Goal: Use online tool/utility: Use online tool/utility

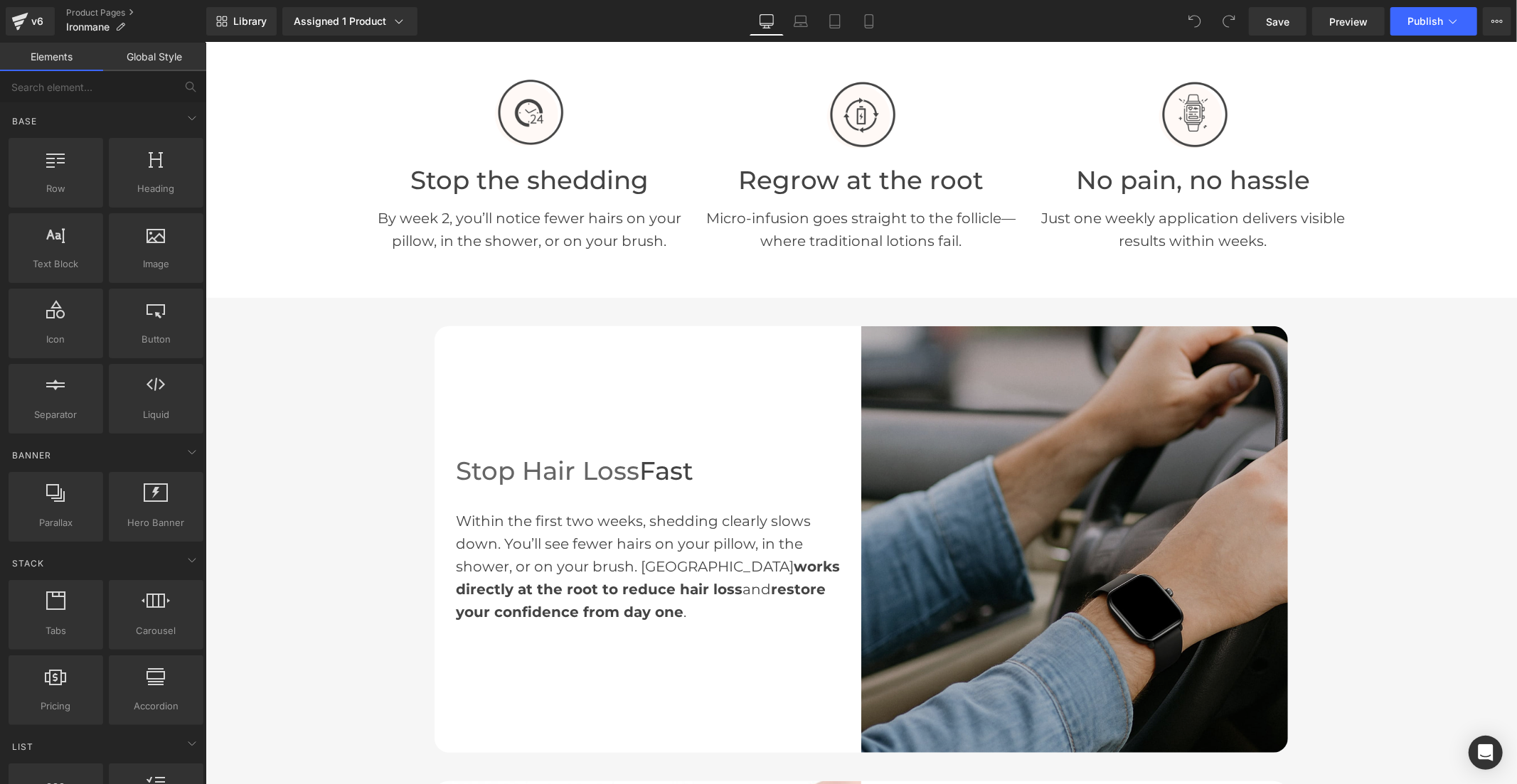
scroll to position [394, 0]
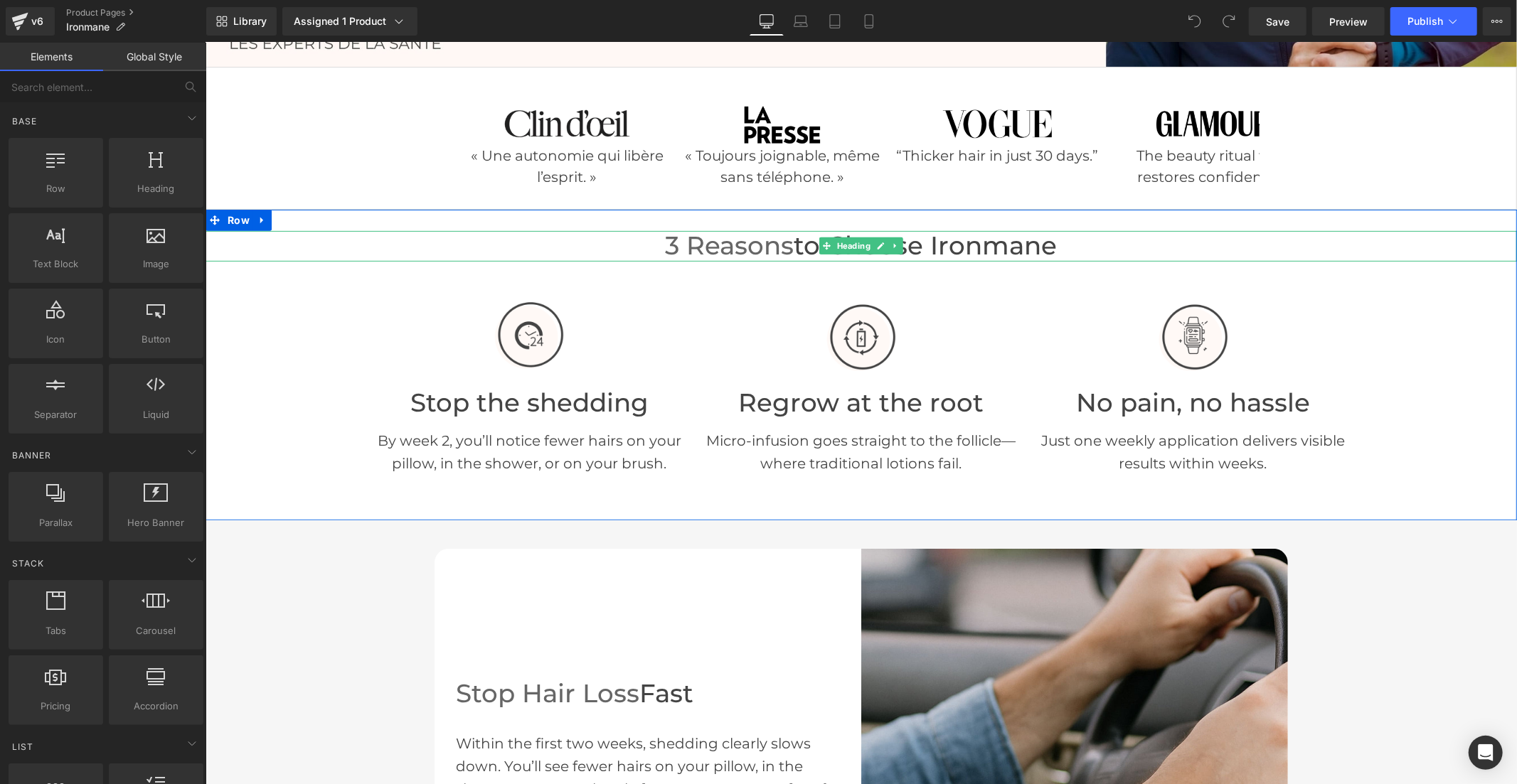
click at [786, 244] on span "3 Reasons" at bounding box center [729, 245] width 129 height 31
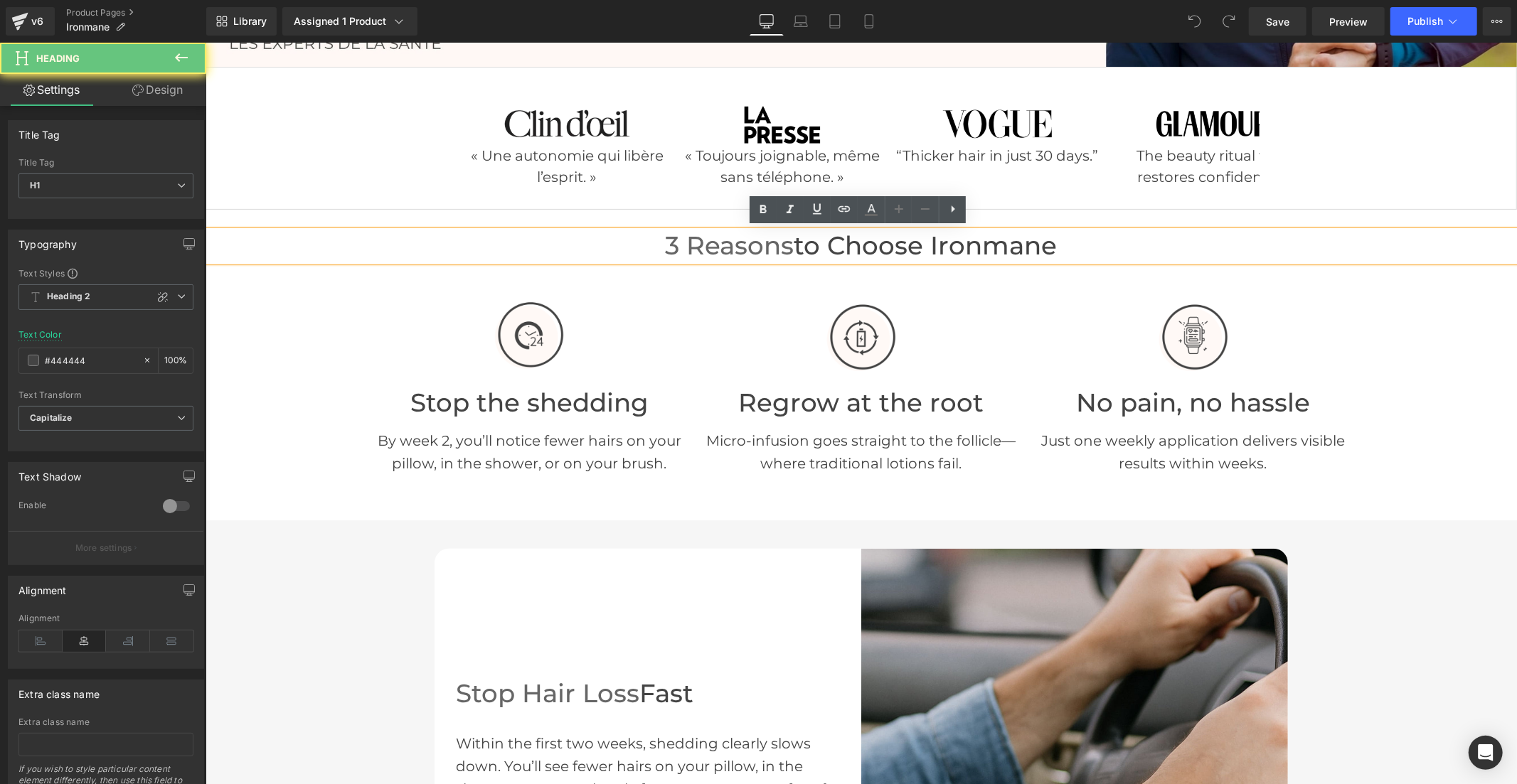
click at [794, 244] on span "to Choose Ironmane" at bounding box center [925, 245] width 263 height 31
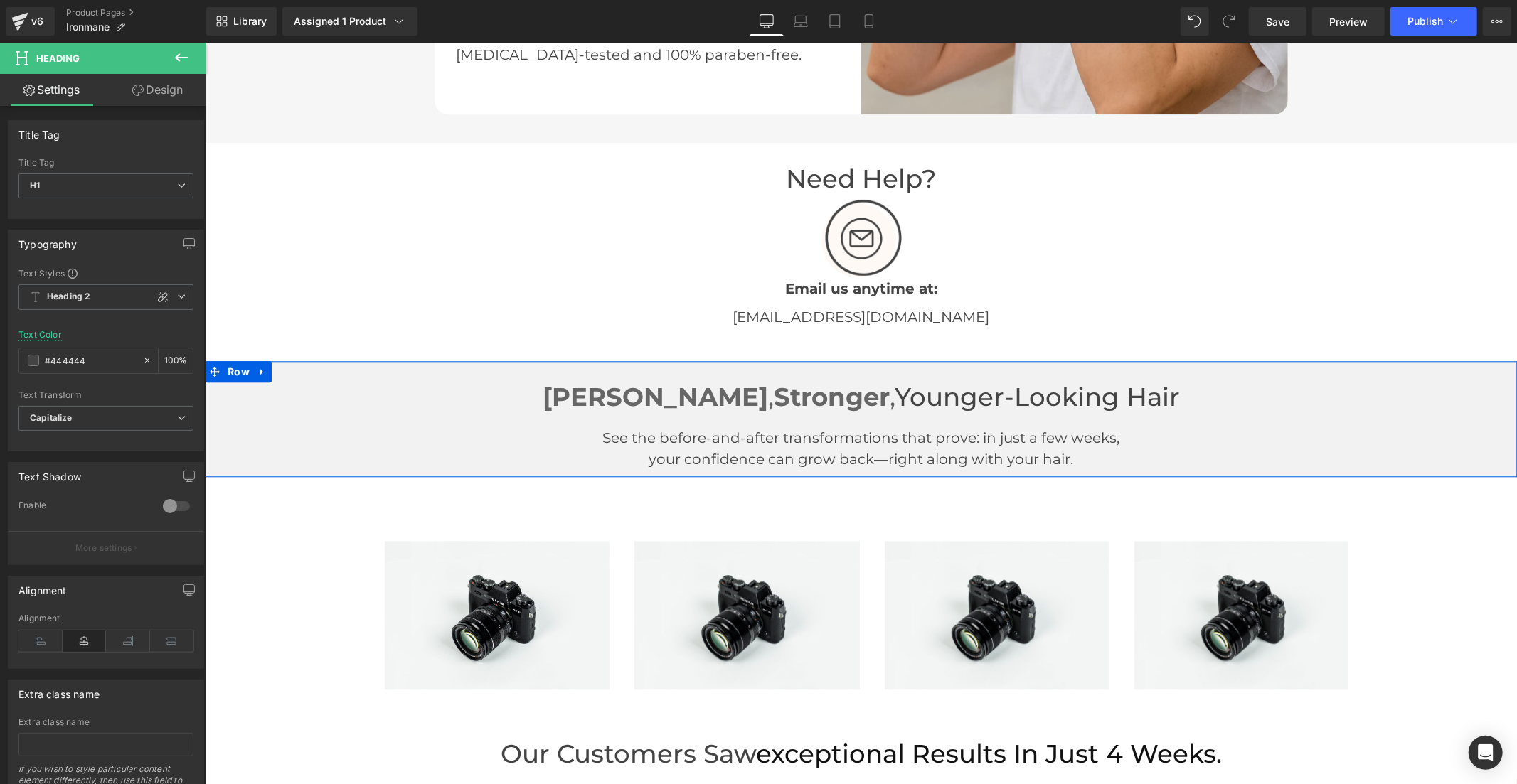
scroll to position [3001, 0]
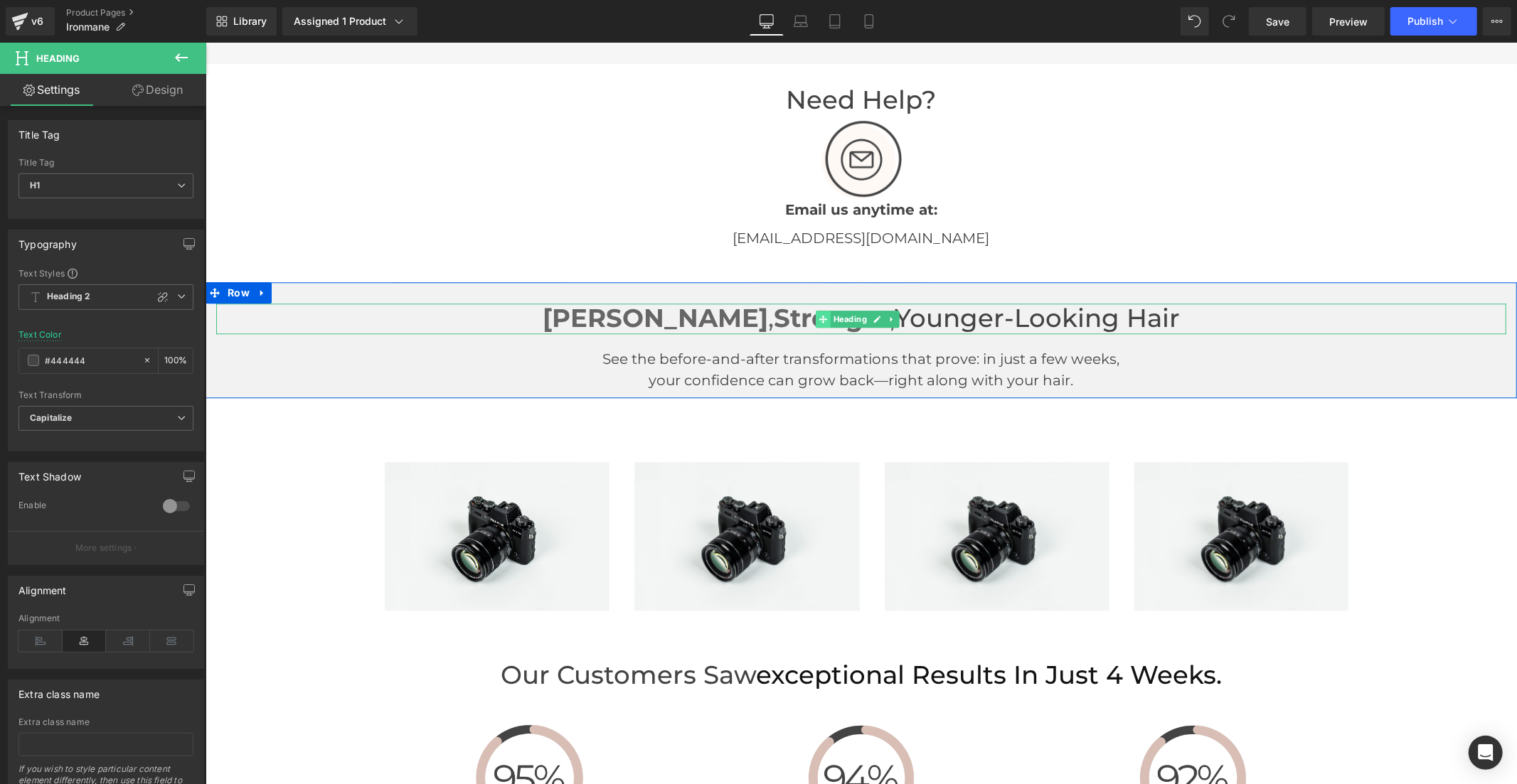
click at [828, 316] on span at bounding box center [822, 319] width 15 height 17
click at [773, 316] on strong "Stronger" at bounding box center [831, 318] width 116 height 31
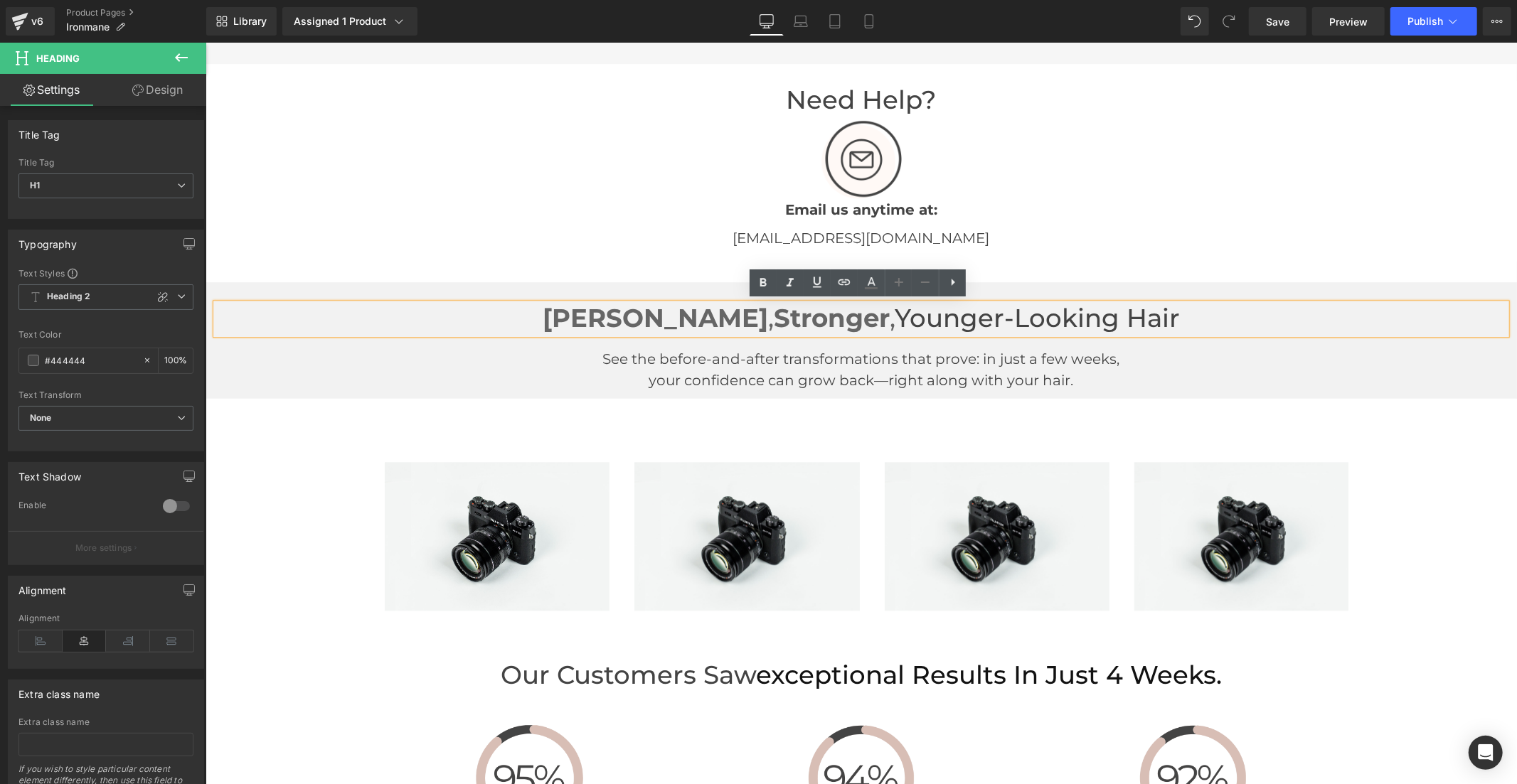
click at [787, 315] on strong "Stronger" at bounding box center [831, 318] width 116 height 31
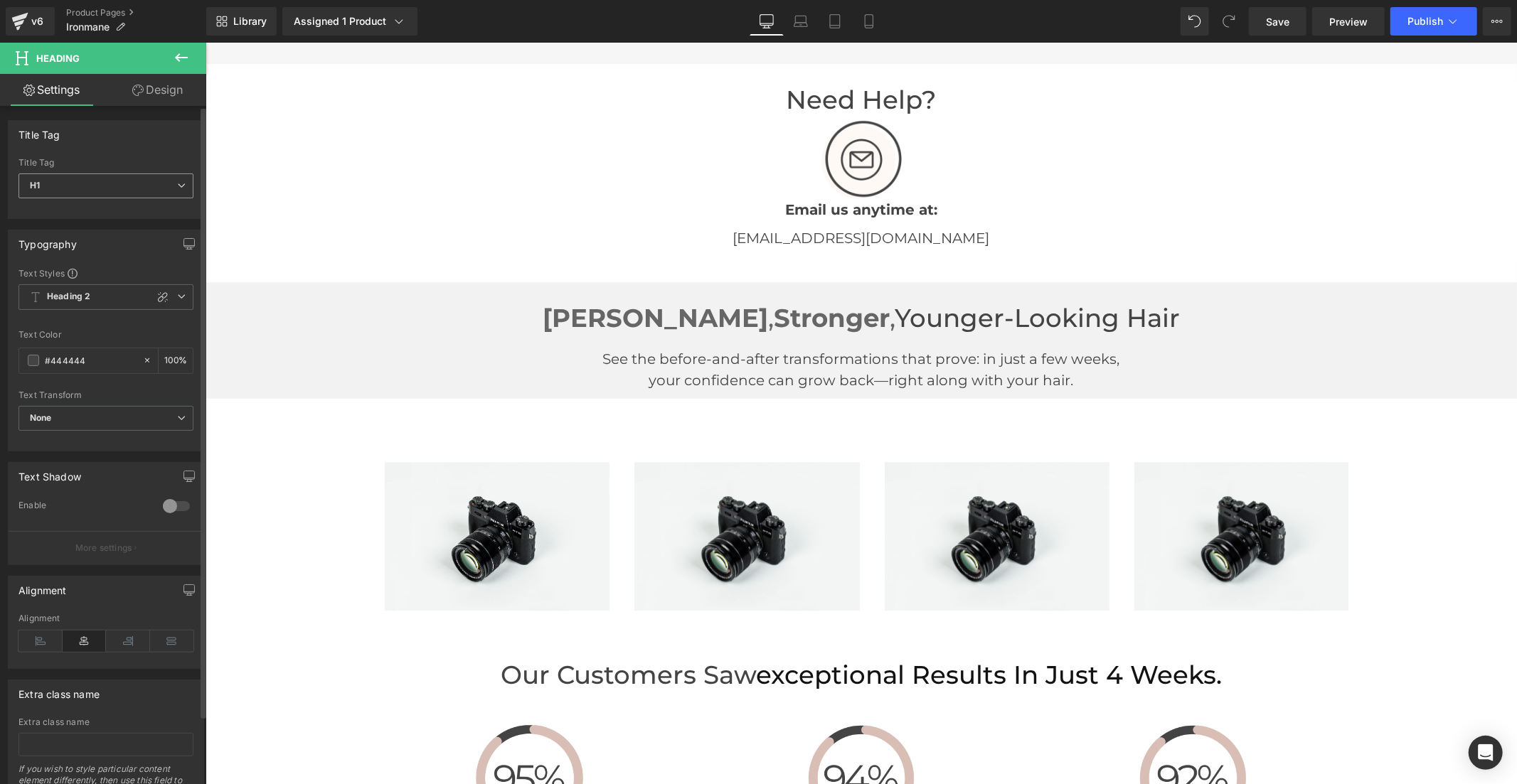
click at [134, 187] on span "H1" at bounding box center [106, 186] width 174 height 25
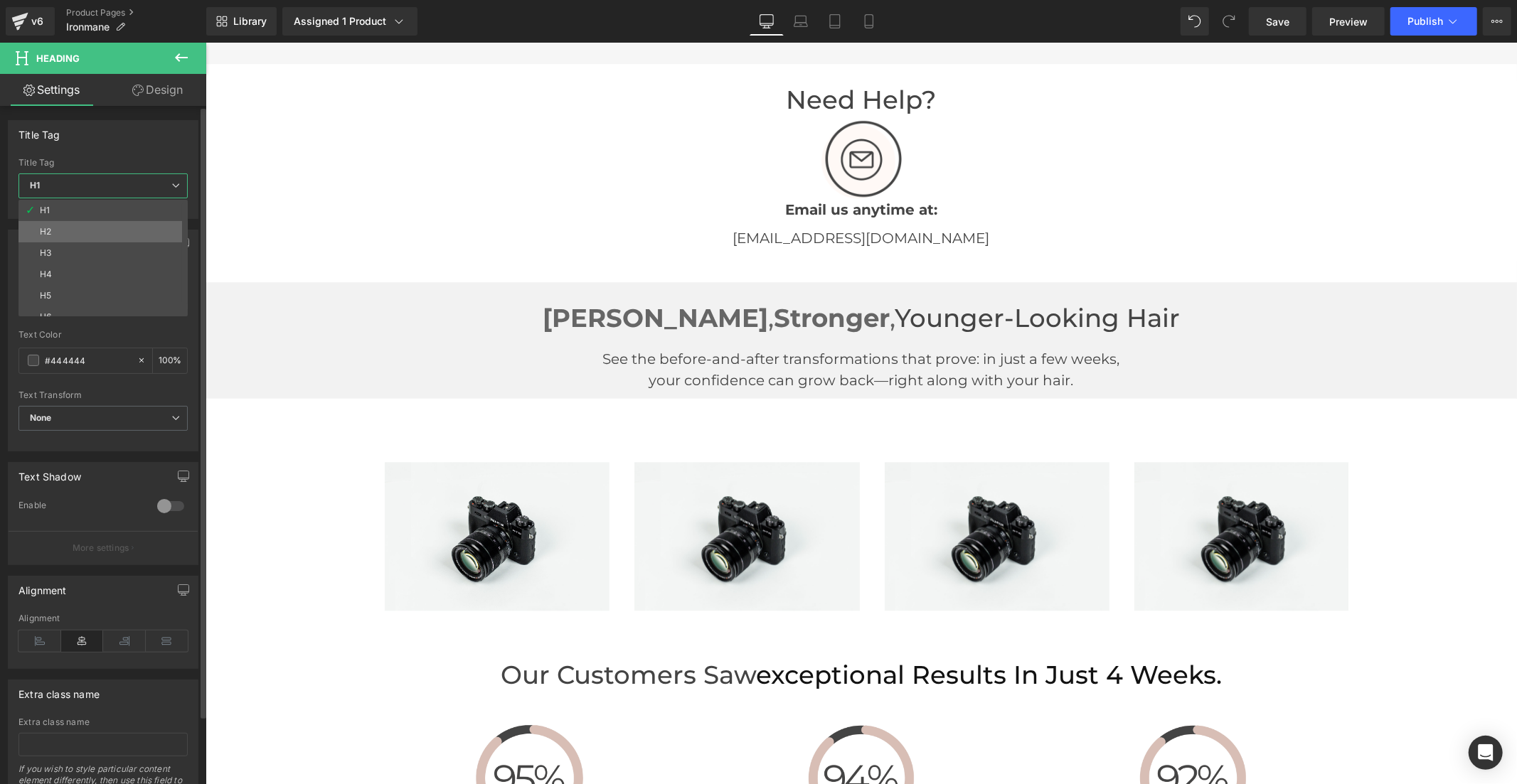
click at [131, 229] on li "H2" at bounding box center [106, 232] width 175 height 21
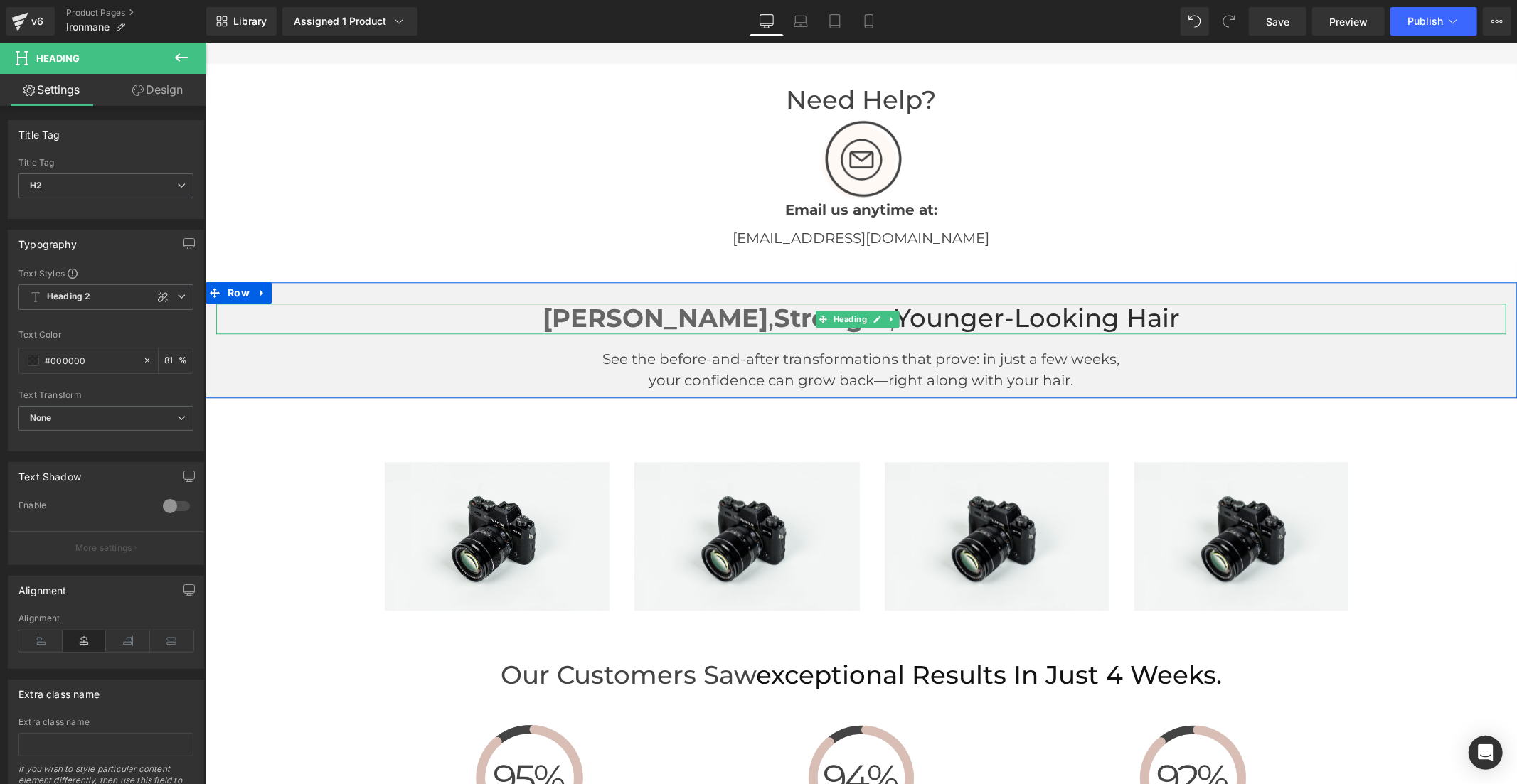
click at [1186, 320] on h2 "[PERSON_NAME] , Stronger , Younger-Looking Hair" at bounding box center [860, 319] width 1290 height 31
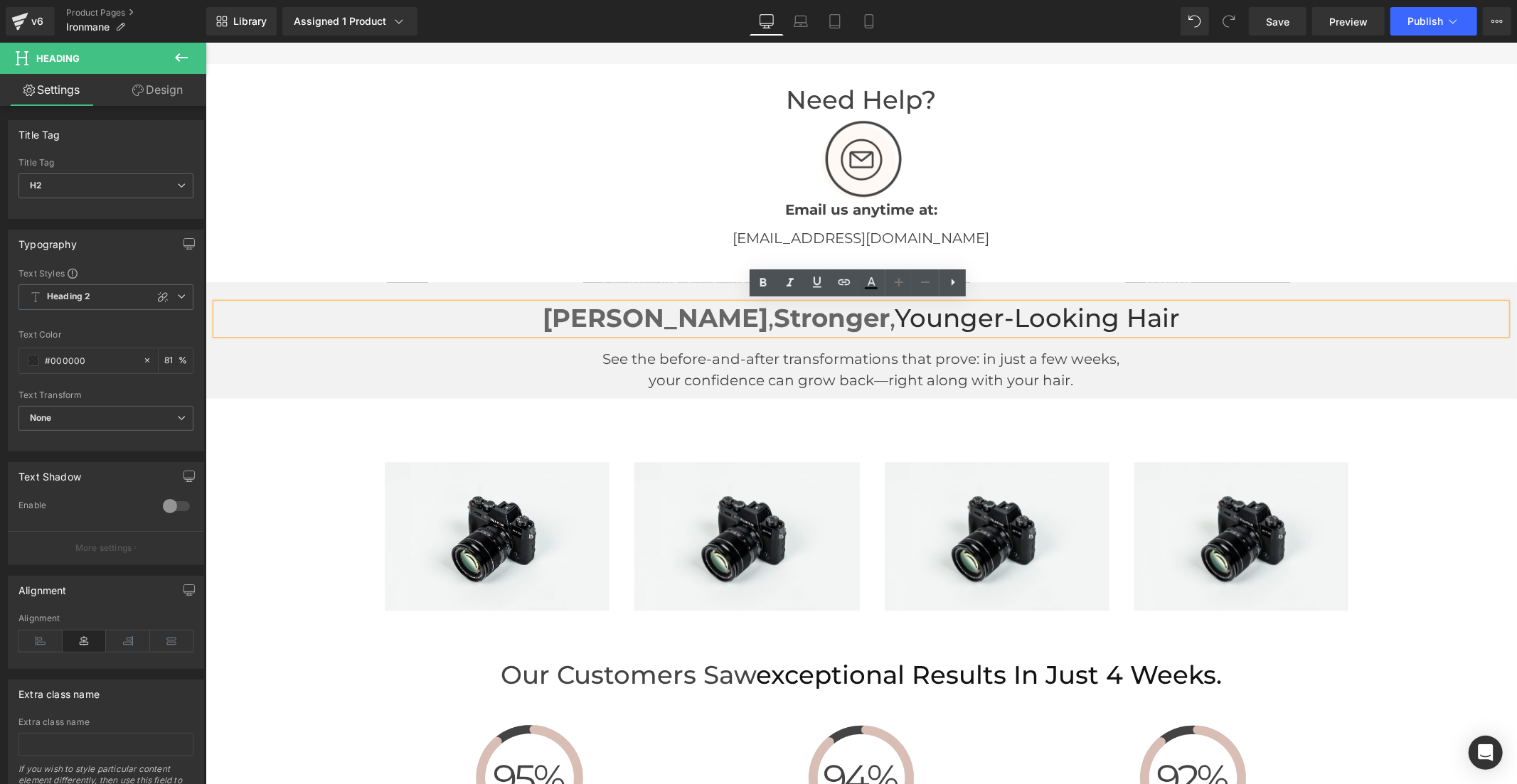
drag, startPoint x: 1174, startPoint y: 319, endPoint x: 875, endPoint y: 298, distance: 299.7
click at [875, 303] on div "[PERSON_NAME] , Stronger , Younger-Looking Hair" at bounding box center [860, 319] width 1290 height 31
drag, startPoint x: 880, startPoint y: 308, endPoint x: 1157, endPoint y: 325, distance: 277.5
click at [1157, 325] on h2 "[PERSON_NAME] , Stronger , Younger-Looking Hair" at bounding box center [860, 319] width 1290 height 31
click at [871, 277] on icon at bounding box center [871, 283] width 17 height 17
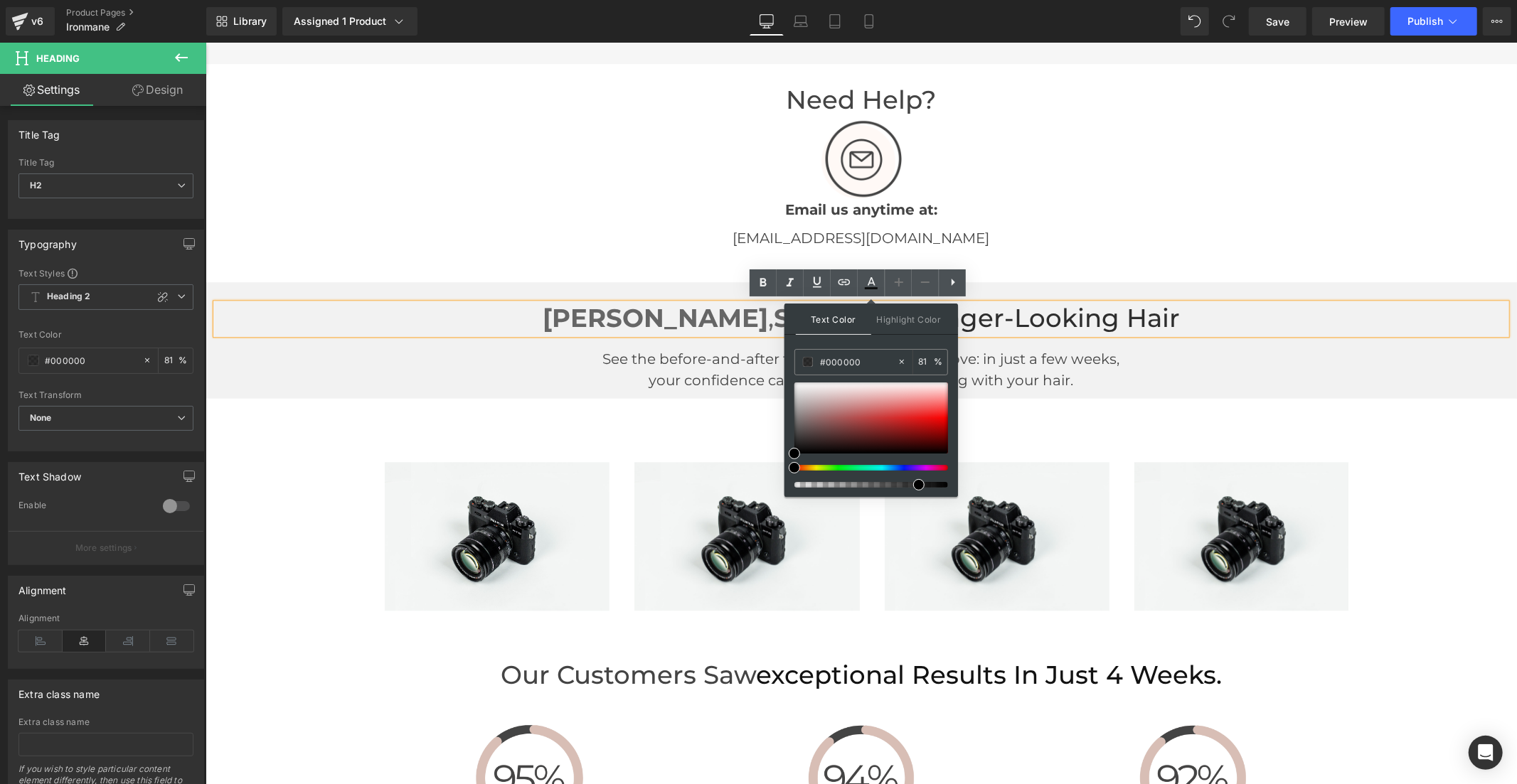
drag, startPoint x: 995, startPoint y: 409, endPoint x: 767, endPoint y: 365, distance: 232.2
click at [882, 361] on input "#000000" at bounding box center [858, 361] width 77 height 16
drag, startPoint x: 867, startPoint y: 361, endPoint x: 786, endPoint y: 359, distance: 81.0
click at [786, 359] on div "Text Color Highlight Color #333333 #000000 81 % transparent 0 %" at bounding box center [870, 400] width 174 height 194
type input "444444"
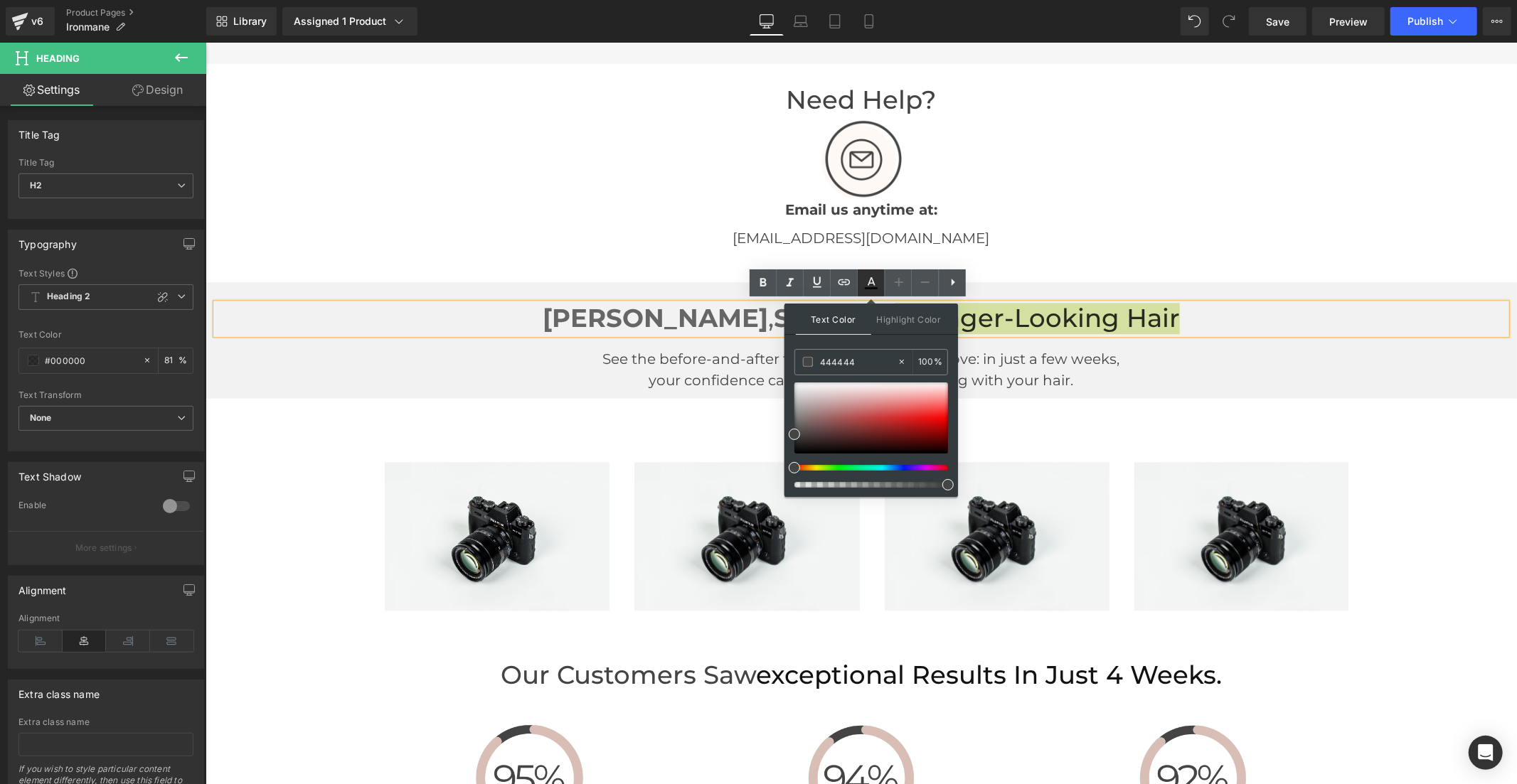
click at [864, 282] on icon at bounding box center [871, 283] width 17 height 17
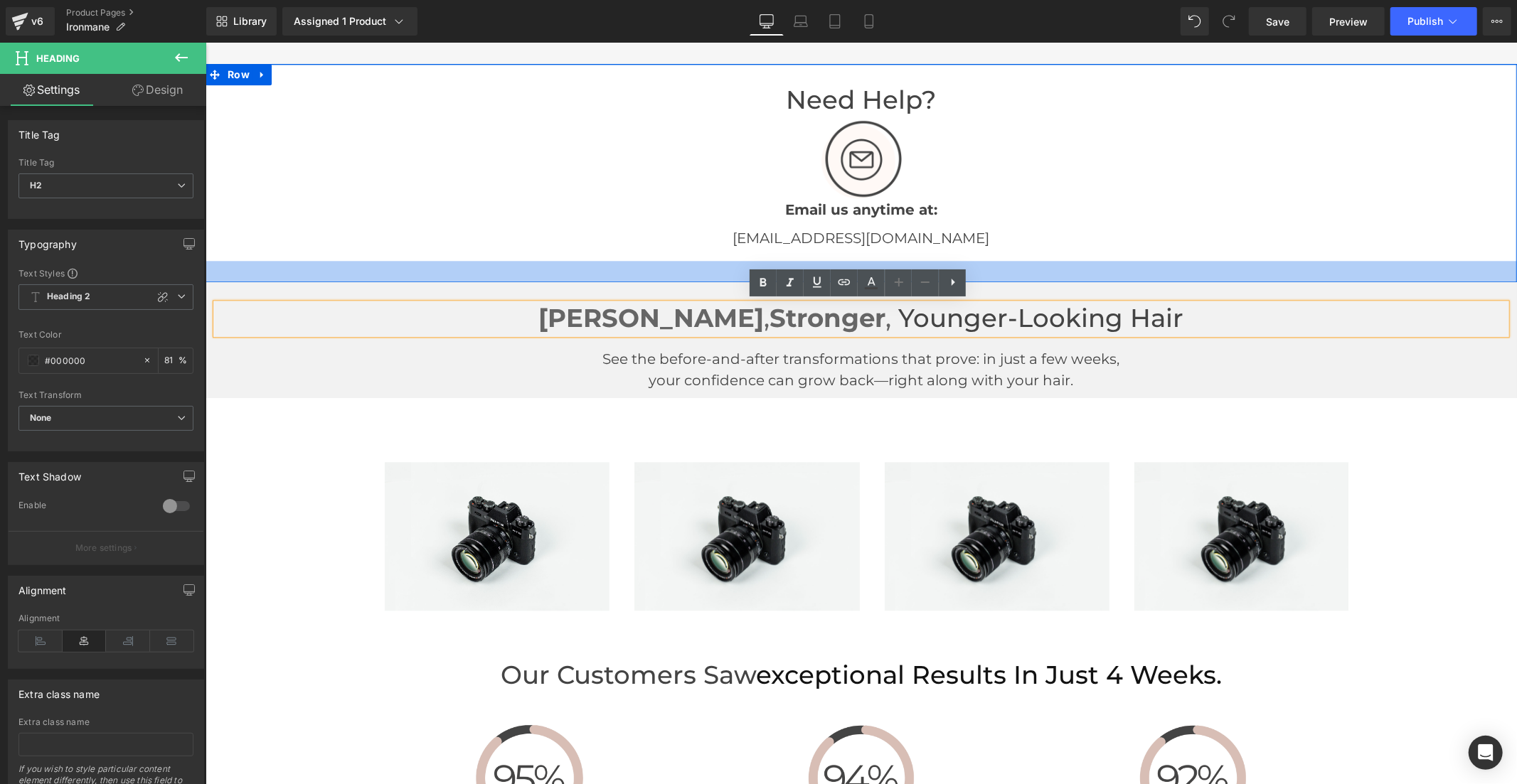
click at [1166, 261] on div at bounding box center [860, 271] width 1312 height 21
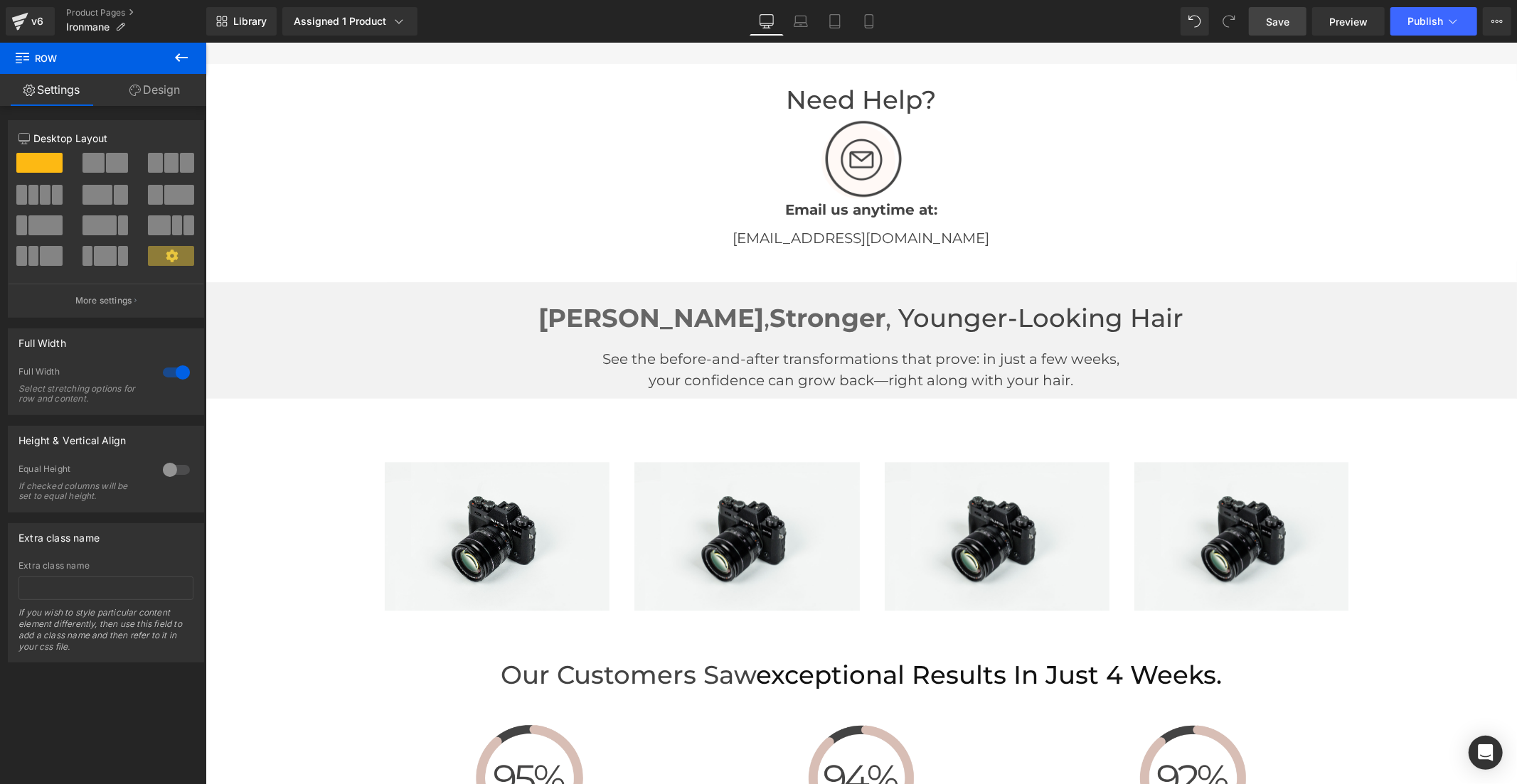
click at [1289, 8] on link "Save" at bounding box center [1277, 20] width 57 height 28
click at [1222, 198] on div "Email us anytime at: Text Block" at bounding box center [861, 208] width 832 height 22
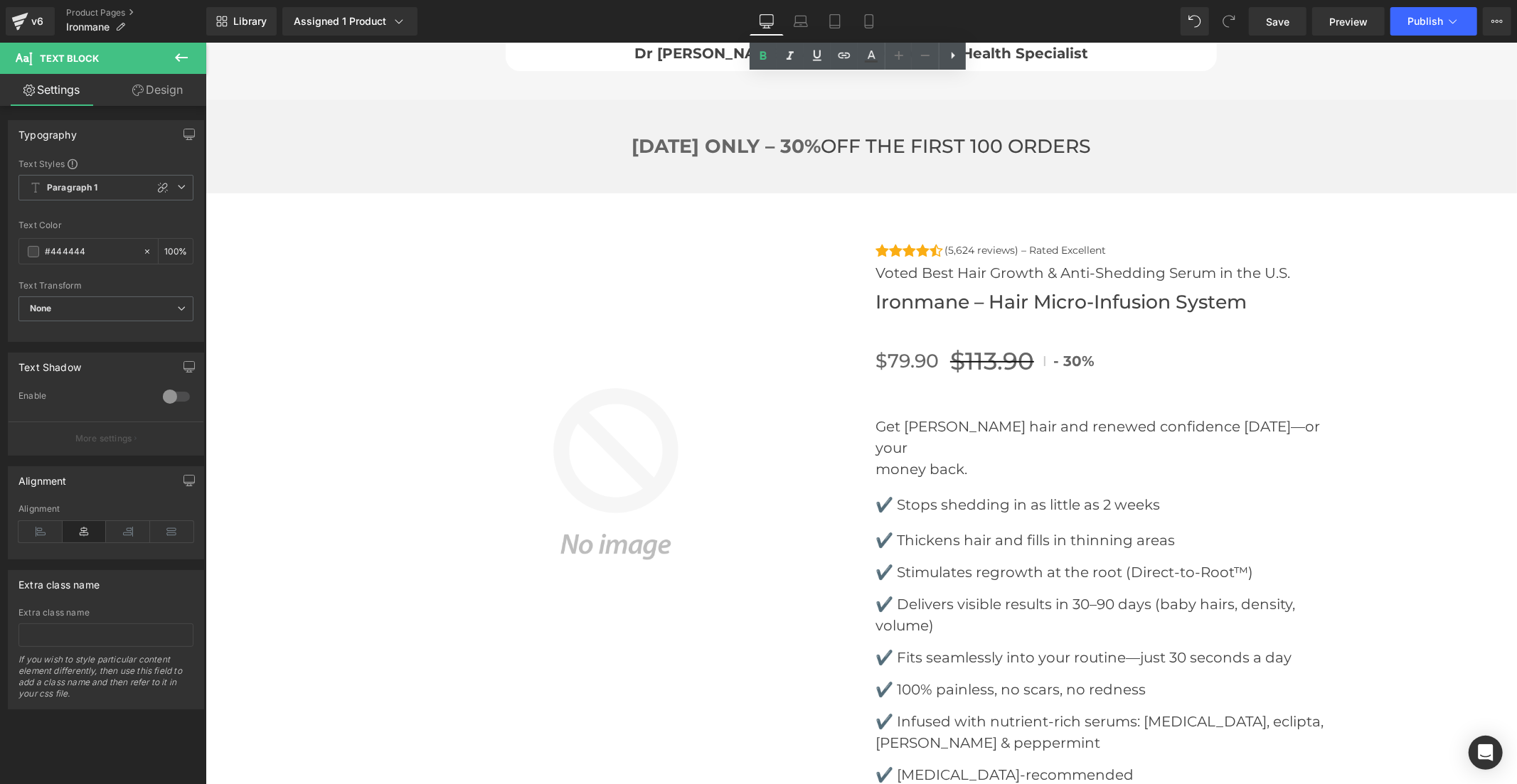
scroll to position [4977, 0]
drag, startPoint x: 1277, startPoint y: 26, endPoint x: 1274, endPoint y: 36, distance: 10.4
click at [1277, 26] on span "Save" at bounding box center [1278, 21] width 23 height 15
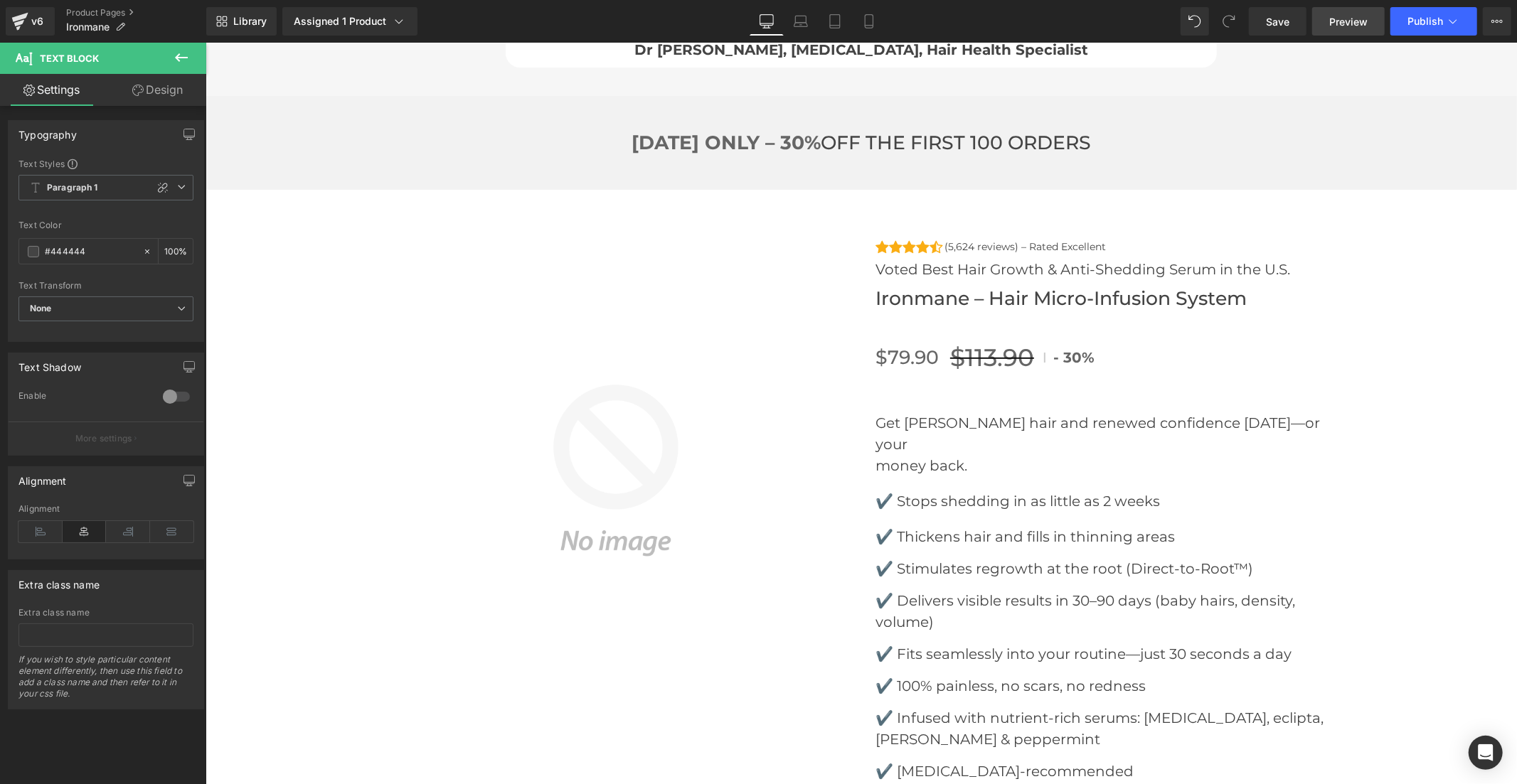
click at [1323, 16] on link "Preview" at bounding box center [1348, 20] width 73 height 28
